Goal: Navigation & Orientation: Find specific page/section

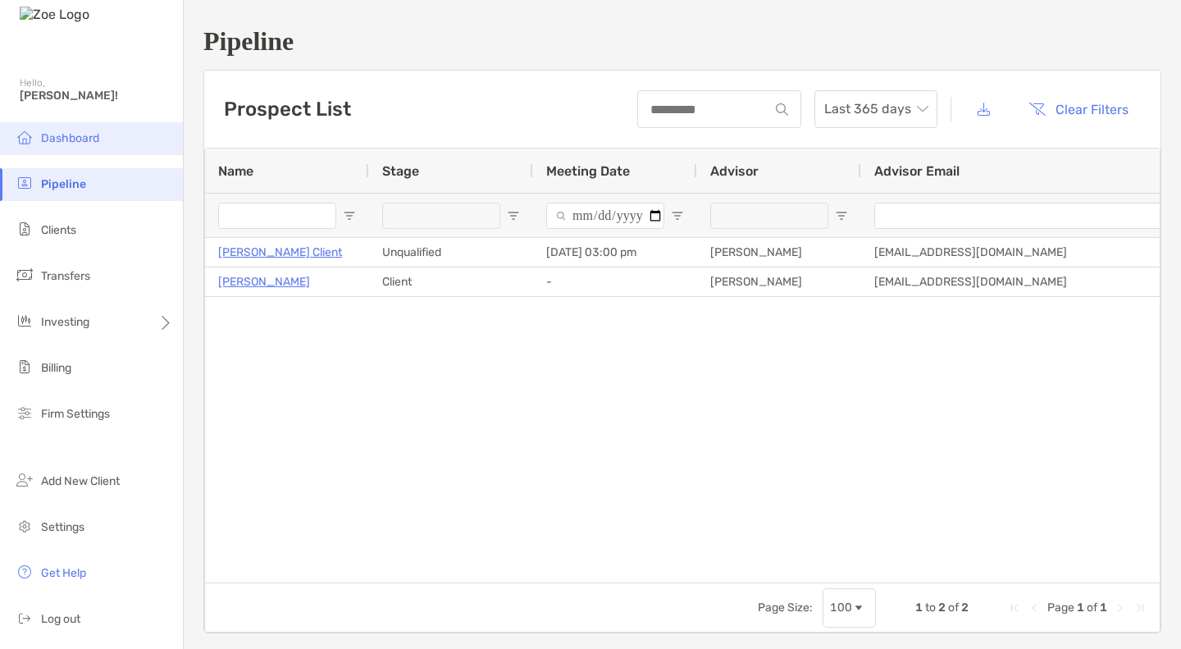
click at [113, 134] on li "Dashboard" at bounding box center [91, 138] width 183 height 33
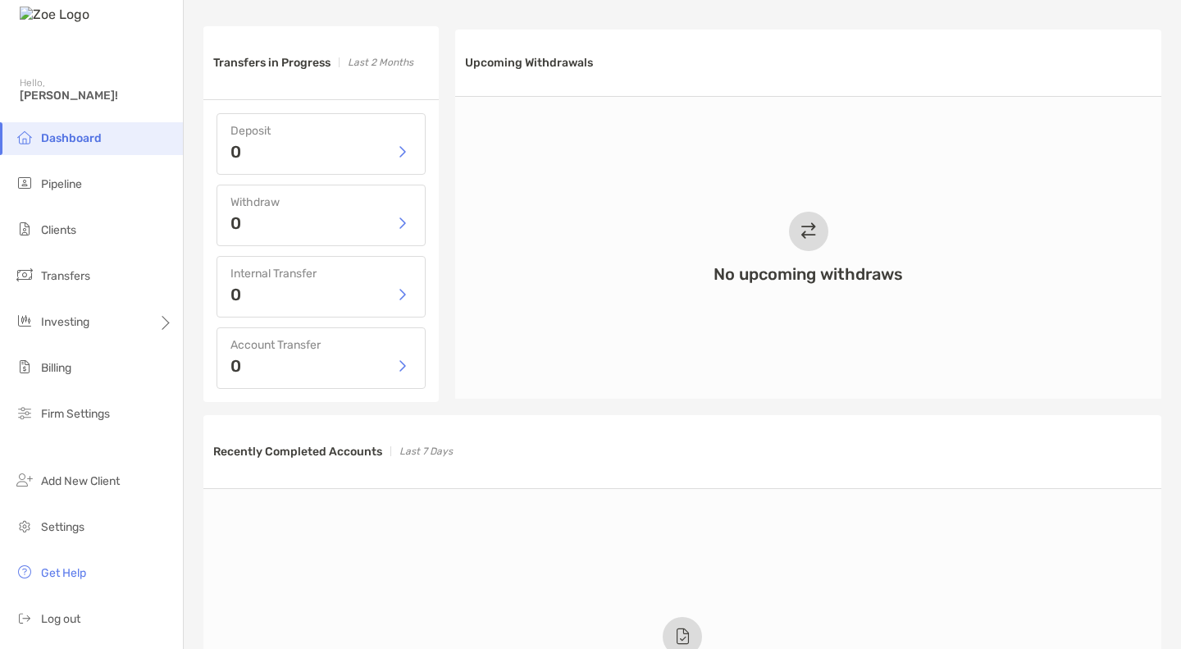
scroll to position [740, 0]
click at [61, 185] on span "Pipeline" at bounding box center [61, 184] width 41 height 14
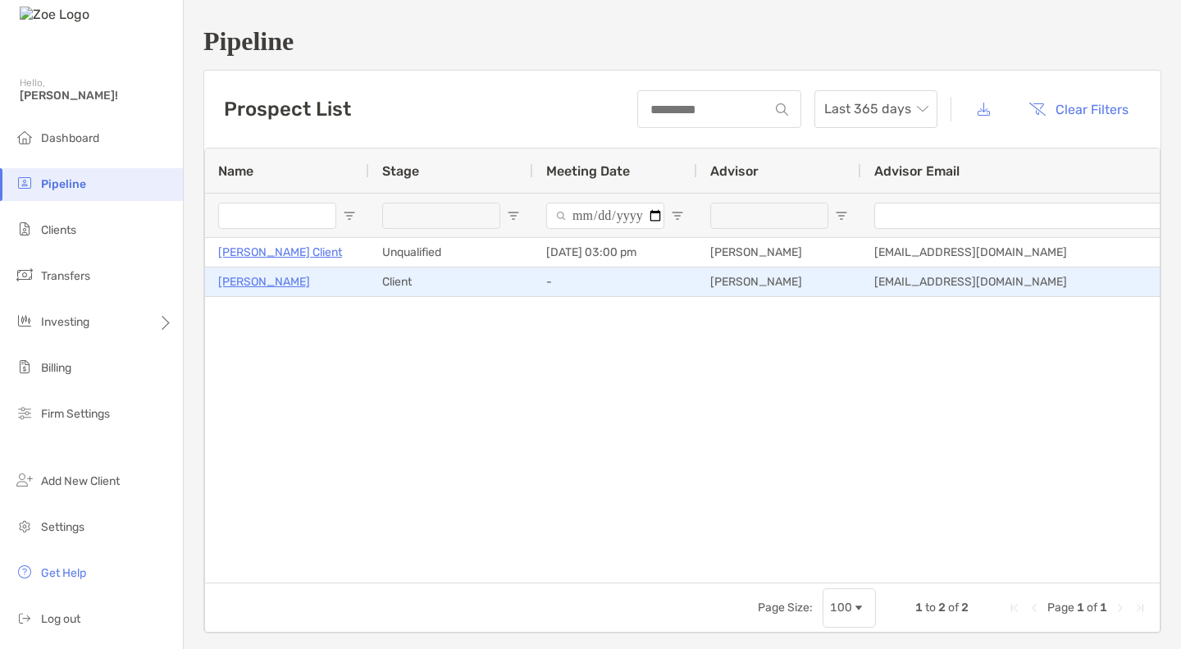
click at [253, 284] on p "[PERSON_NAME]" at bounding box center [264, 281] width 92 height 21
